Goal: Transaction & Acquisition: Purchase product/service

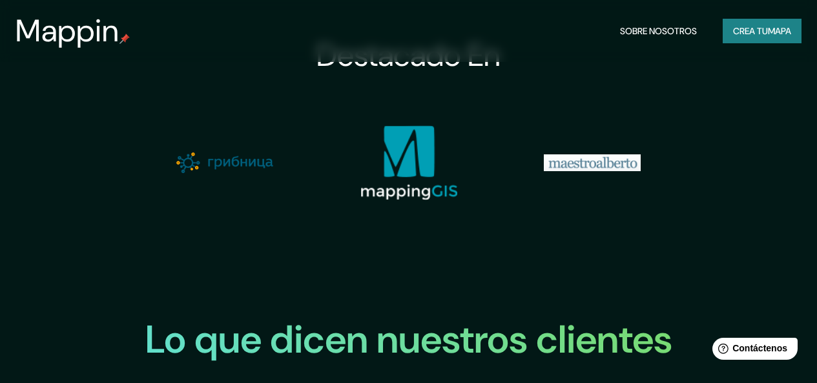
scroll to position [1292, 0]
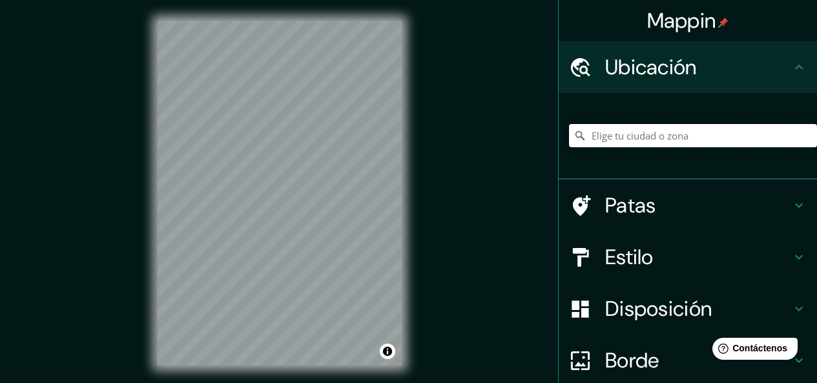
click at [606, 147] on input "Elige tu ciudad o zona" at bounding box center [693, 135] width 248 height 23
click at [629, 147] on input "Elige tu ciudad o zona" at bounding box center [693, 135] width 248 height 23
type input "[GEOGRAPHIC_DATA], [GEOGRAPHIC_DATA], [GEOGRAPHIC_DATA]"
click at [661, 218] on h4 "Patas" at bounding box center [698, 205] width 186 height 26
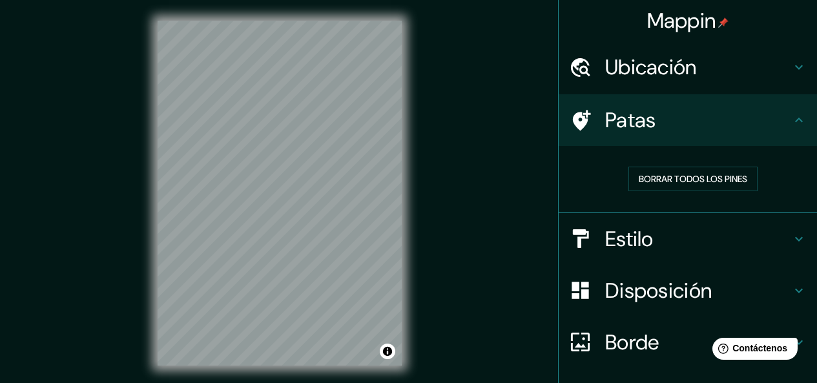
click at [764, 133] on h4 "Patas" at bounding box center [698, 120] width 186 height 26
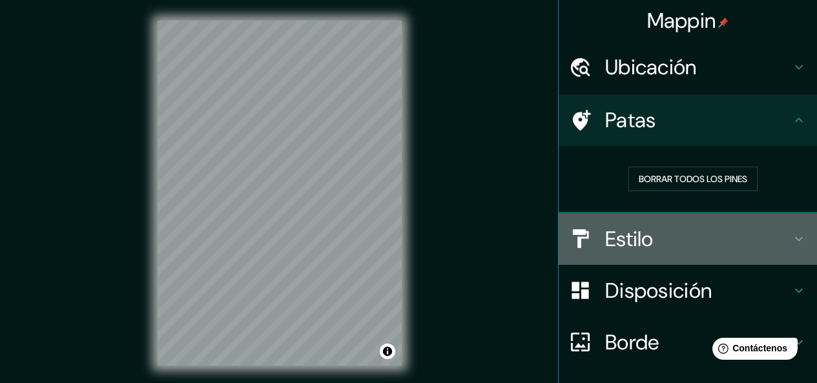
click at [705, 252] on h4 "Estilo" at bounding box center [698, 239] width 186 height 26
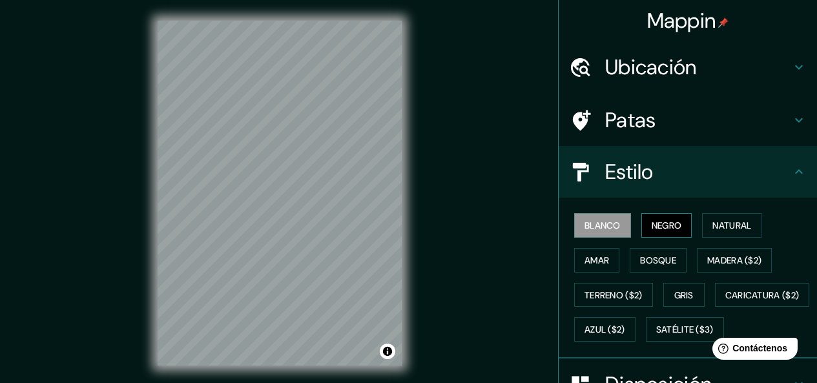
click at [682, 231] on font "Negro" at bounding box center [667, 226] width 30 height 12
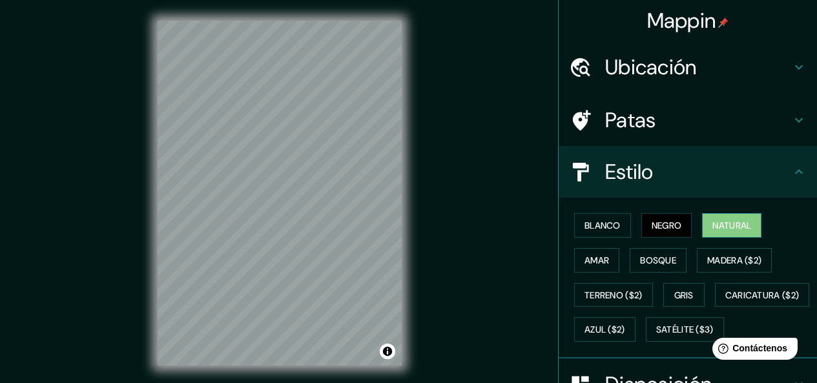
click at [731, 231] on font "Natural" at bounding box center [731, 226] width 39 height 12
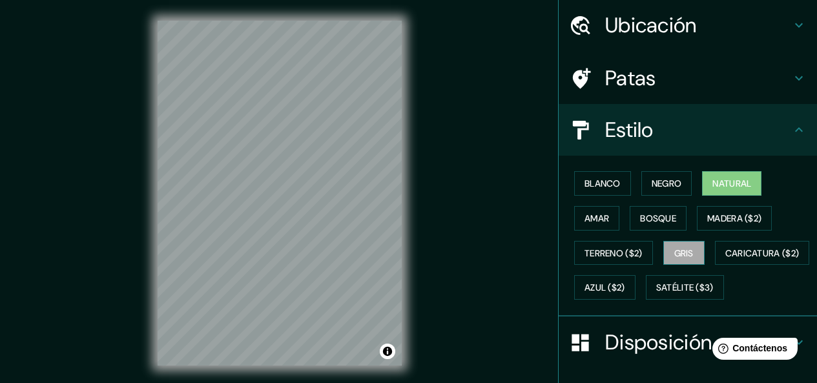
scroll to position [65, 0]
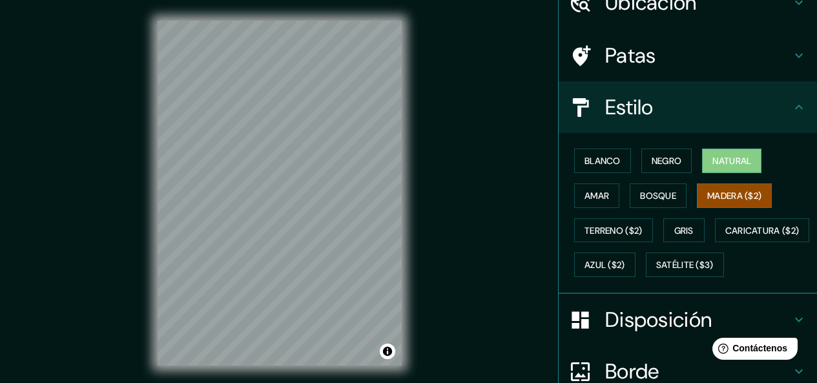
click at [722, 201] on font "Madera ($2)" at bounding box center [734, 196] width 54 height 12
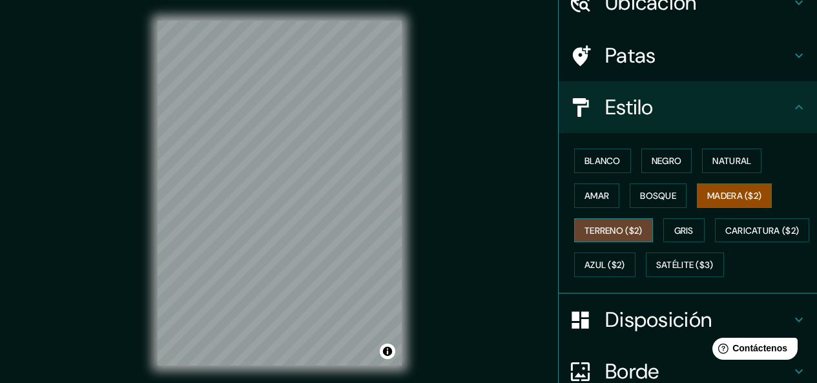
click at [588, 236] on font "Terreno ($2)" at bounding box center [613, 231] width 58 height 12
click at [683, 236] on font "Gris" at bounding box center [683, 231] width 19 height 12
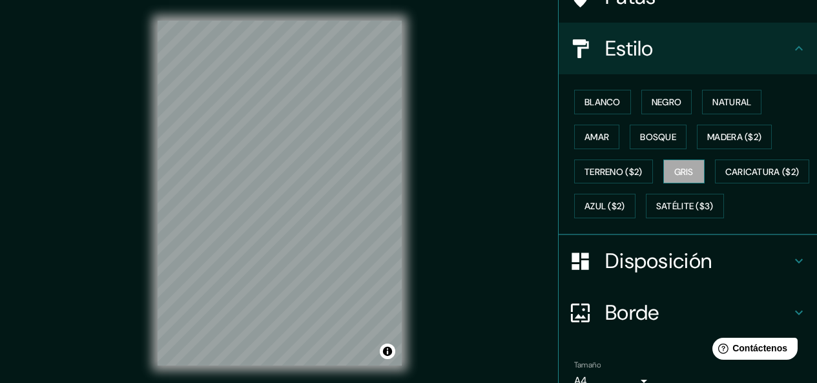
scroll to position [194, 0]
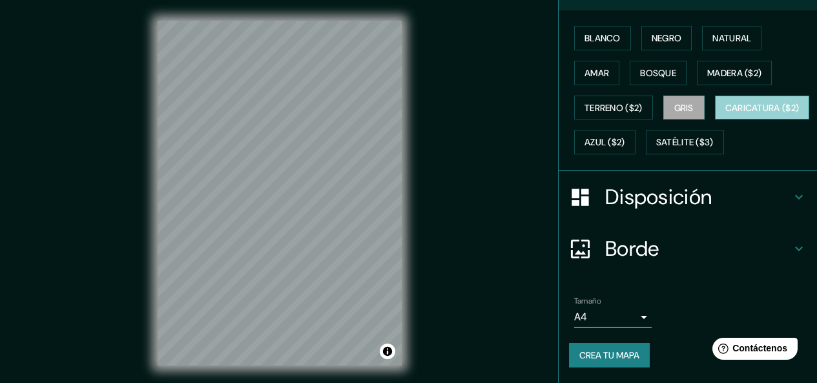
click at [725, 114] on font "Caricatura ($2)" at bounding box center [762, 108] width 74 height 12
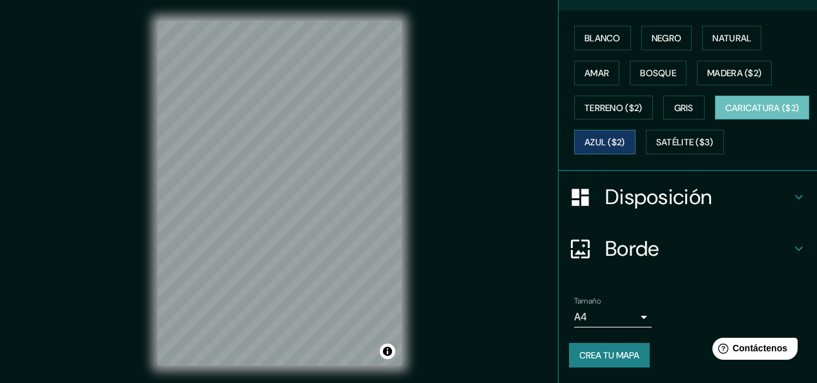
click at [635, 154] on button "Azul ($2)" at bounding box center [604, 142] width 61 height 25
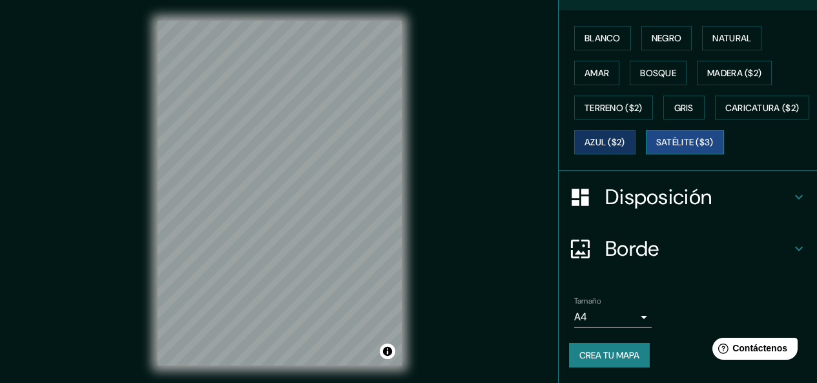
click at [656, 149] on font "Satélite ($3)" at bounding box center [684, 143] width 57 height 12
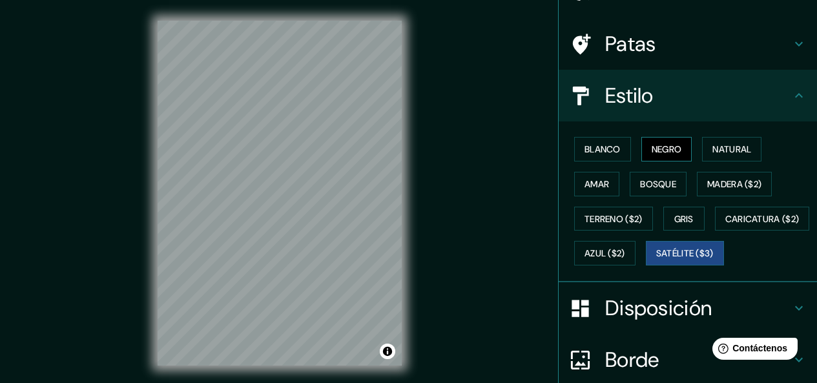
scroll to position [65, 0]
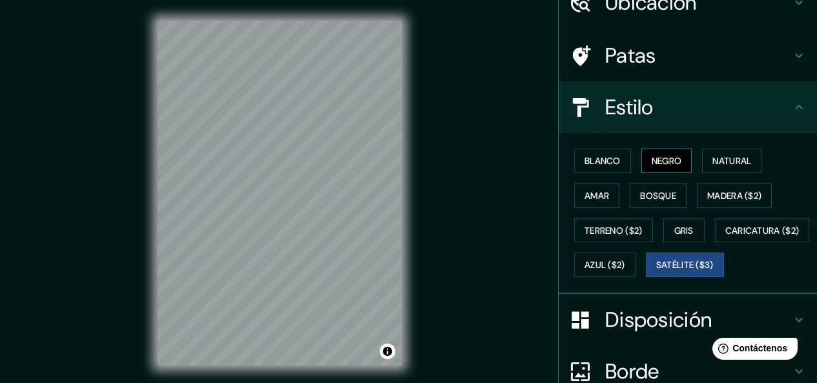
click at [666, 167] on font "Negro" at bounding box center [667, 161] width 30 height 12
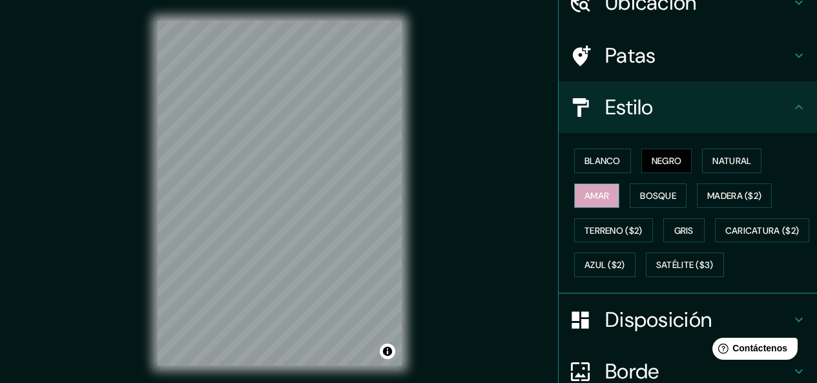
click at [611, 208] on button "Amar" at bounding box center [596, 195] width 45 height 25
click at [668, 201] on font "Bosque" at bounding box center [658, 196] width 36 height 12
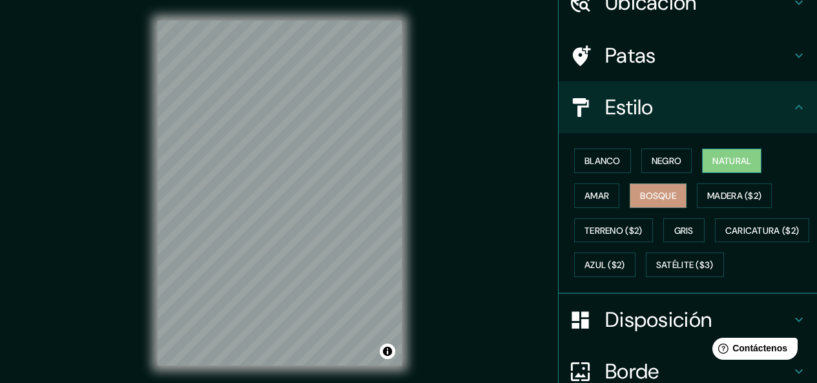
click at [745, 167] on font "Natural" at bounding box center [731, 161] width 39 height 12
click at [643, 69] on font "Patas" at bounding box center [630, 55] width 51 height 27
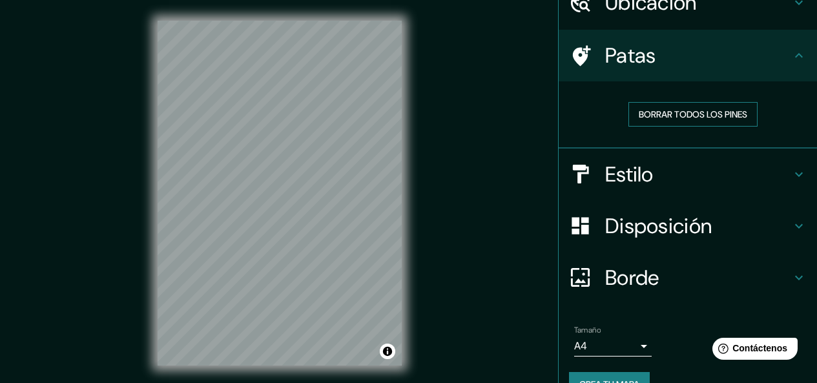
click at [678, 120] on font "Borrar todos los pines" at bounding box center [693, 114] width 108 height 12
click at [706, 68] on h4 "Patas" at bounding box center [698, 56] width 186 height 26
click at [676, 240] on font "Disposición" at bounding box center [658, 225] width 107 height 27
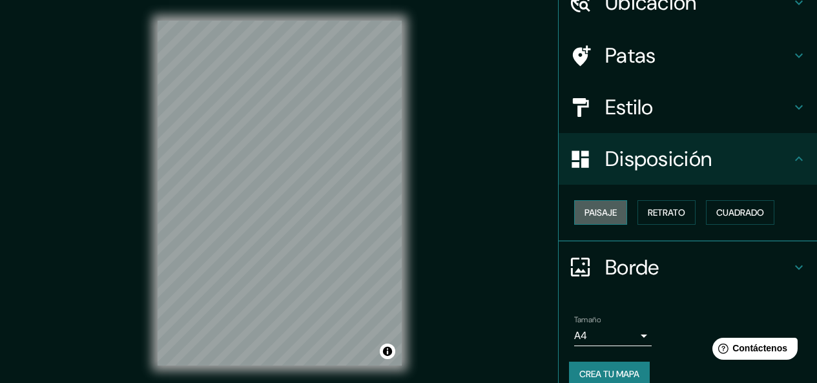
click at [613, 218] on font "Paisaje" at bounding box center [600, 213] width 32 height 12
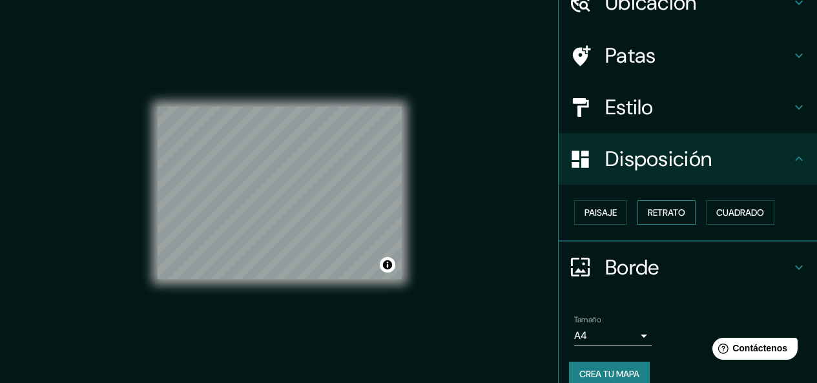
click at [677, 218] on font "Retrato" at bounding box center [666, 213] width 37 height 12
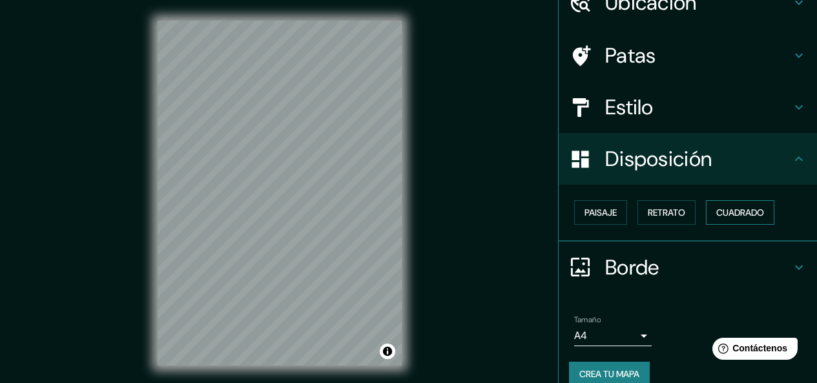
click at [745, 218] on font "Cuadrado" at bounding box center [740, 213] width 48 height 12
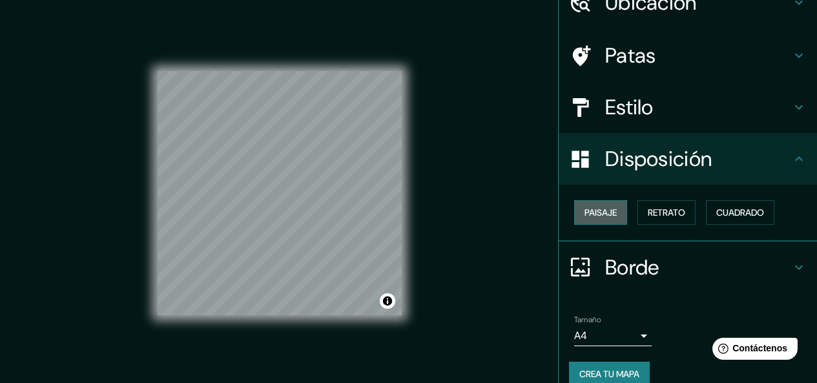
click at [613, 218] on font "Paisaje" at bounding box center [600, 213] width 32 height 12
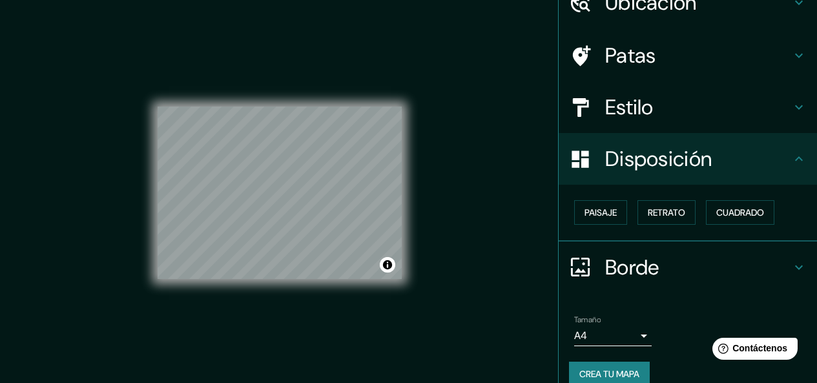
click at [639, 281] on font "Borde" at bounding box center [632, 267] width 54 height 27
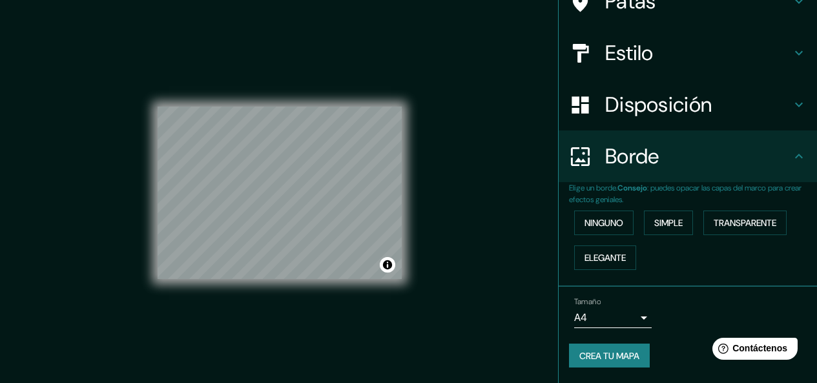
scroll to position [198, 0]
click at [623, 217] on font "Ninguno" at bounding box center [603, 223] width 39 height 12
click at [662, 217] on font "Simple" at bounding box center [668, 223] width 28 height 12
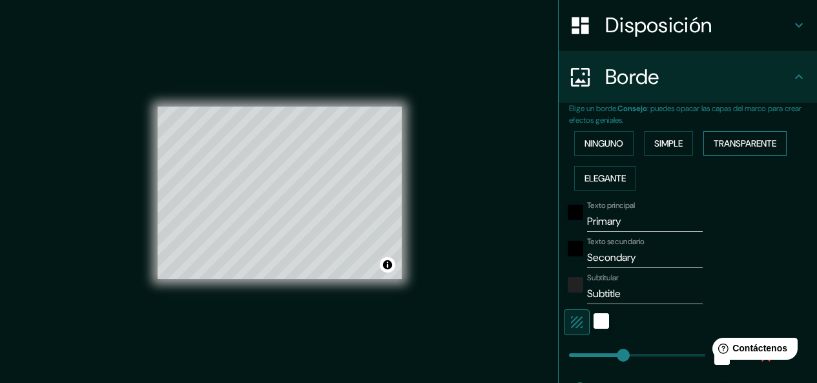
click at [703, 156] on button "Transparente" at bounding box center [744, 143] width 83 height 25
click at [626, 184] on font "Elegante" at bounding box center [604, 178] width 41 height 12
click at [630, 156] on button "Ninguno" at bounding box center [603, 143] width 59 height 25
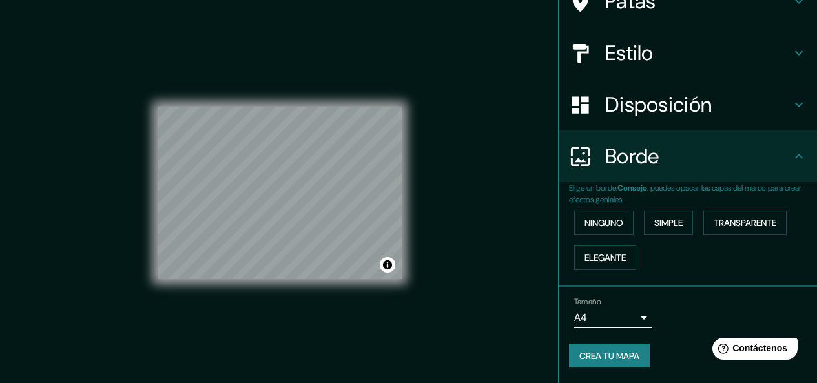
click at [749, 143] on h4 "Borde" at bounding box center [698, 156] width 186 height 26
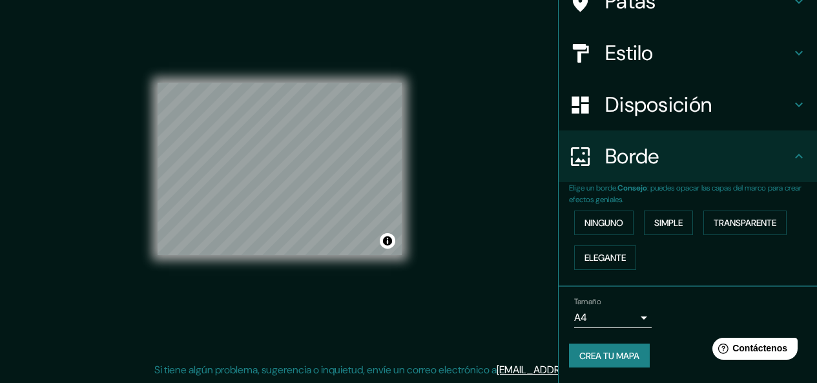
scroll to position [38, 0]
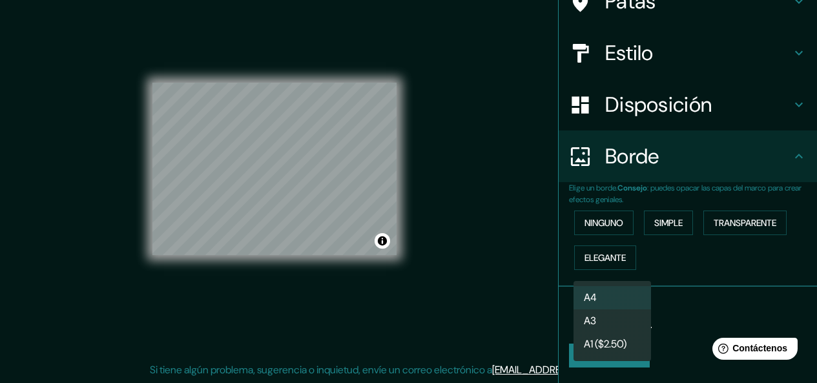
click at [627, 306] on body "Mappin Ubicación [GEOGRAPHIC_DATA], [GEOGRAPHIC_DATA], [GEOGRAPHIC_DATA] [GEOGR…" at bounding box center [408, 167] width 817 height 383
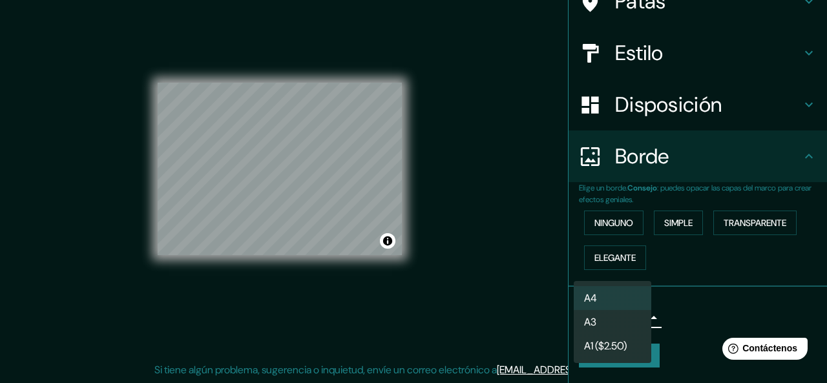
click at [619, 334] on li "A3" at bounding box center [611, 322] width 77 height 24
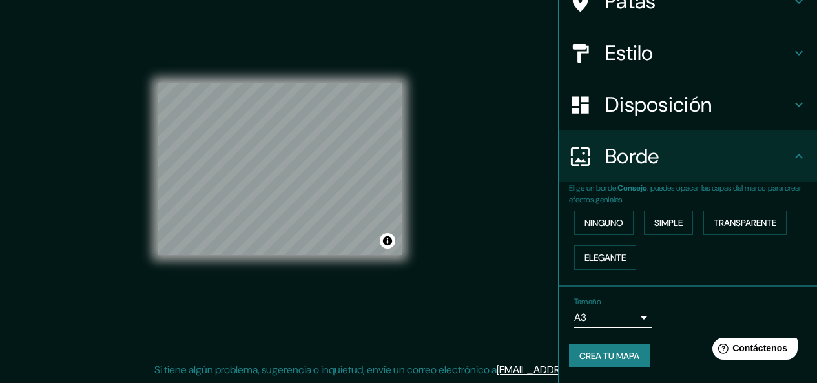
click at [615, 316] on body "Mappin Ubicación [GEOGRAPHIC_DATA], [GEOGRAPHIC_DATA], [GEOGRAPHIC_DATA] [GEOGR…" at bounding box center [408, 167] width 817 height 383
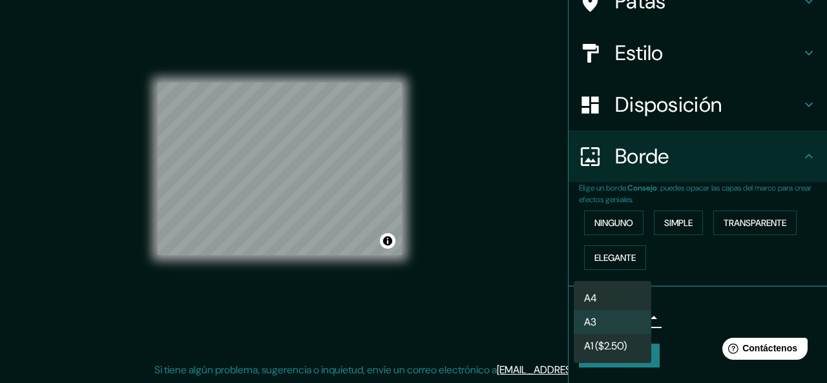
click at [608, 349] on font "A1 ($2.50)" at bounding box center [605, 346] width 43 height 16
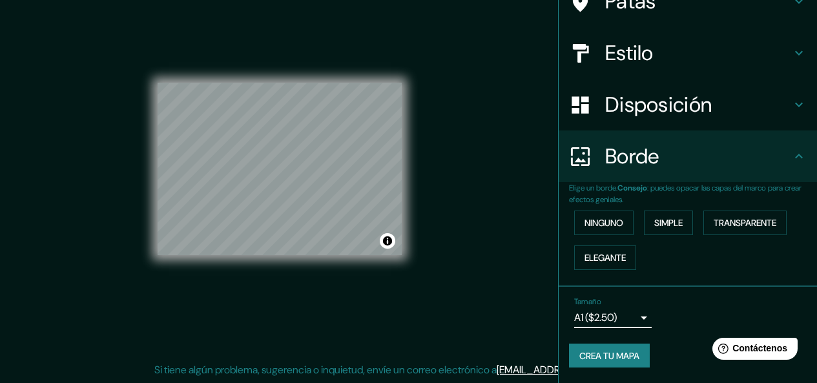
click at [608, 307] on body "Mappin Ubicación [GEOGRAPHIC_DATA], [GEOGRAPHIC_DATA], [GEOGRAPHIC_DATA] [GEOGR…" at bounding box center [408, 167] width 817 height 383
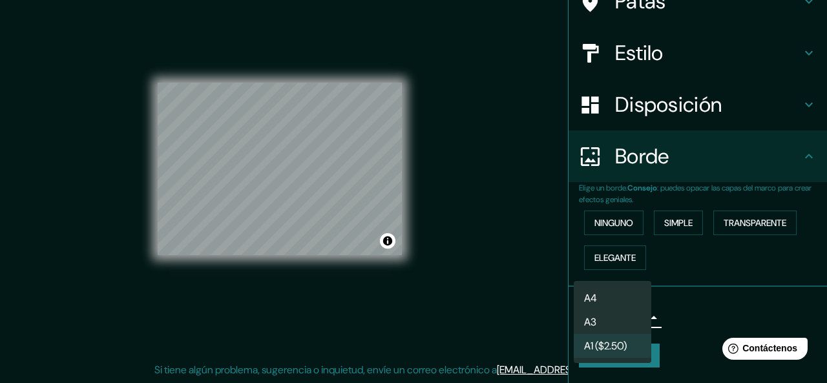
click at [612, 316] on li "A3" at bounding box center [611, 322] width 77 height 24
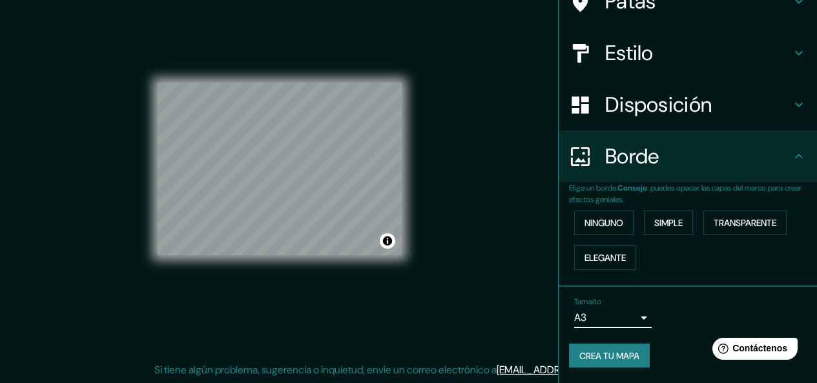
click at [612, 306] on body "Mappin Ubicación [GEOGRAPHIC_DATA], [GEOGRAPHIC_DATA], [GEOGRAPHIC_DATA] [GEOGR…" at bounding box center [408, 167] width 817 height 383
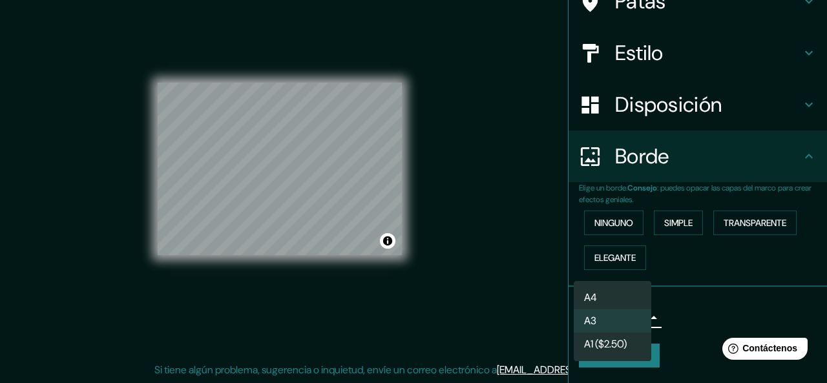
click at [612, 301] on li "A4" at bounding box center [611, 297] width 77 height 23
type input "single"
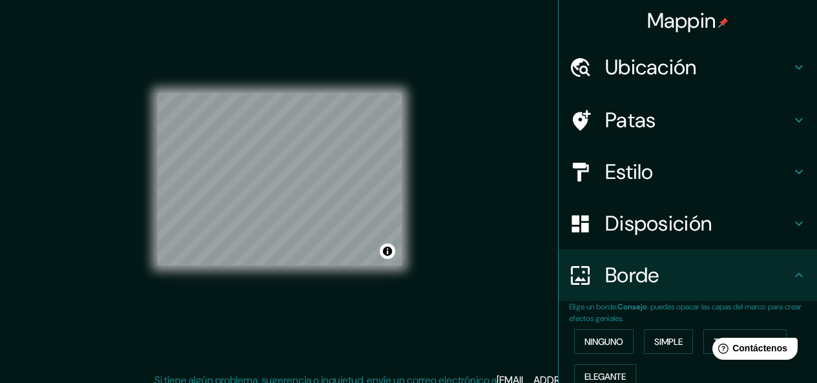
scroll to position [0, 0]
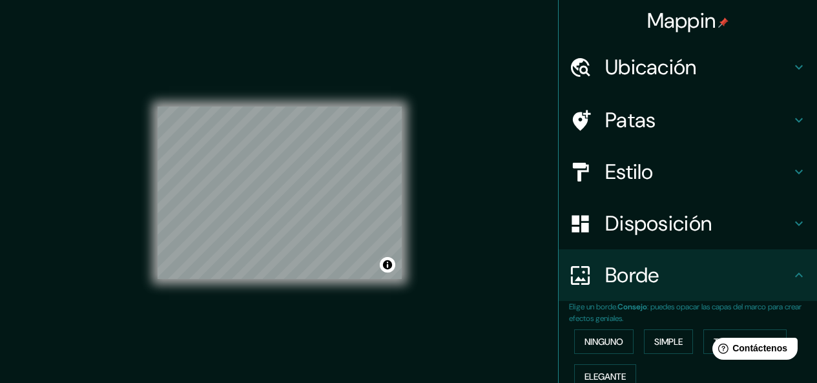
click at [661, 81] on font "Ubicación" at bounding box center [651, 67] width 92 height 27
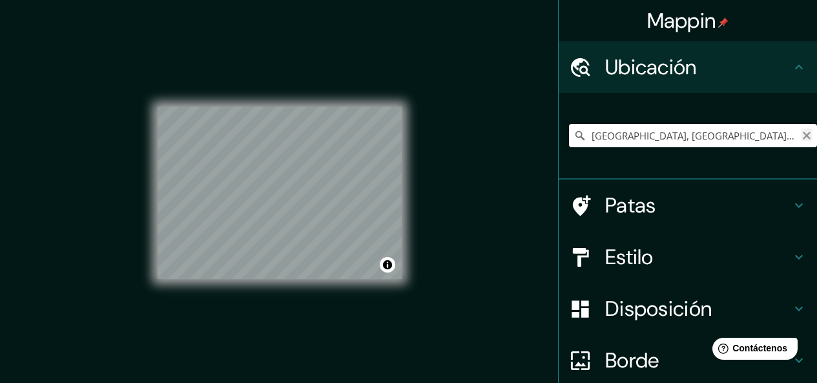
click at [801, 141] on icon "Claro" at bounding box center [806, 135] width 10 height 10
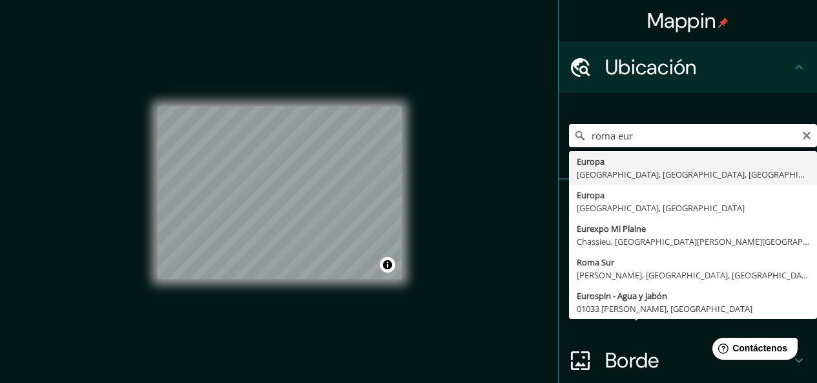
type input "[GEOGRAPHIC_DATA], [GEOGRAPHIC_DATA], [GEOGRAPHIC_DATA], [GEOGRAPHIC_DATA]"
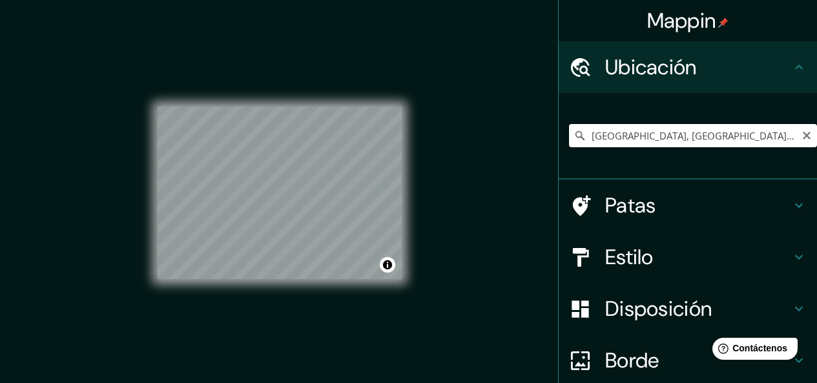
click at [789, 145] on input "[GEOGRAPHIC_DATA], [GEOGRAPHIC_DATA], [GEOGRAPHIC_DATA], [GEOGRAPHIC_DATA]" at bounding box center [693, 135] width 248 height 23
click at [801, 141] on icon "Claro" at bounding box center [806, 135] width 10 height 10
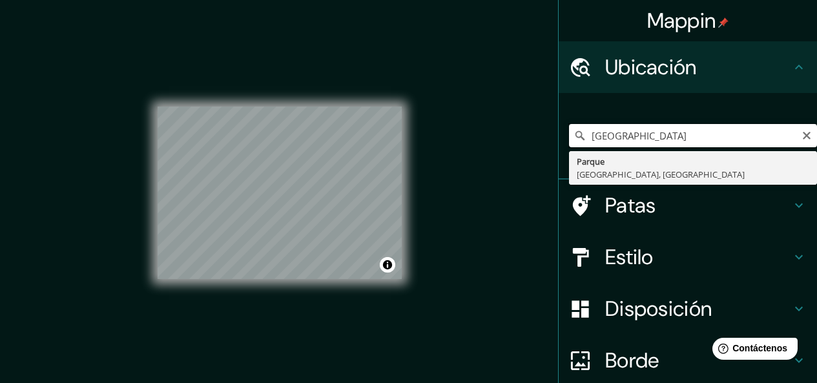
click at [797, 147] on input "[GEOGRAPHIC_DATA]" at bounding box center [693, 135] width 248 height 23
type input "[GEOGRAPHIC_DATA]"
click at [801, 141] on icon "Claro" at bounding box center [806, 135] width 10 height 10
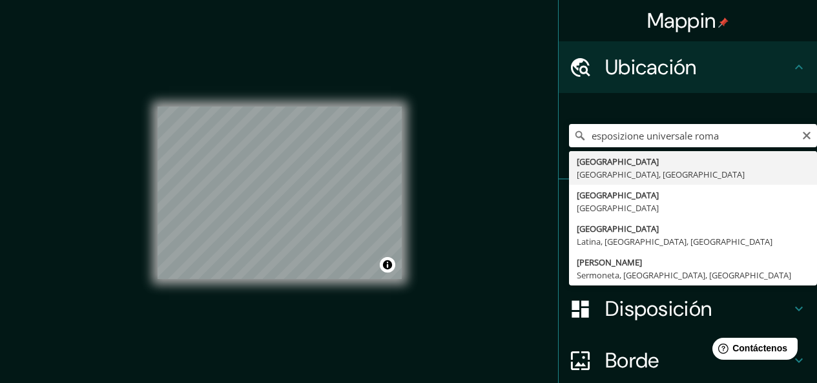
type input "[GEOGRAPHIC_DATA], [GEOGRAPHIC_DATA], [GEOGRAPHIC_DATA]"
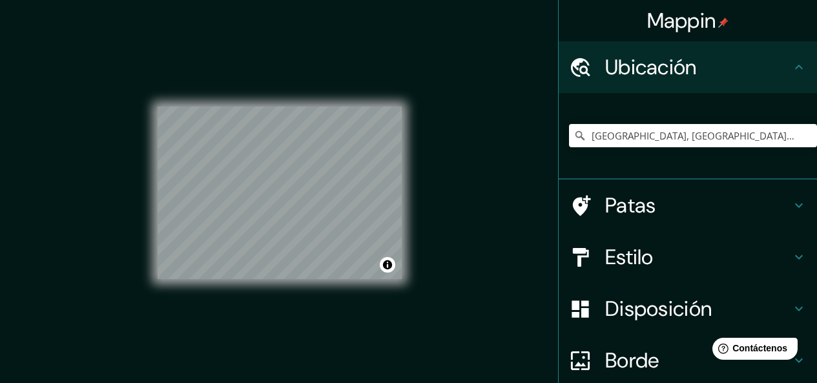
scroll to position [38, 0]
